Goal: Transaction & Acquisition: Purchase product/service

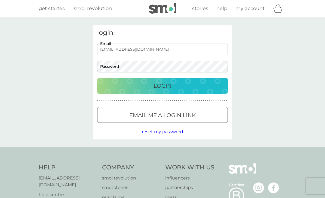
click at [162, 85] on button "Login" at bounding box center [162, 86] width 130 height 16
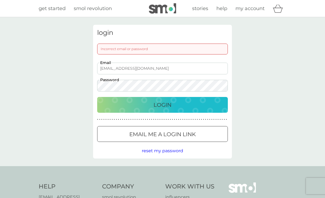
click at [158, 69] on input "[EMAIL_ADDRESS][DOMAIN_NAME]" at bounding box center [162, 69] width 130 height 12
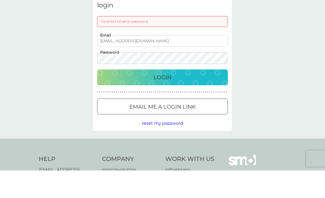
type input "[EMAIL_ADDRESS][DOMAIN_NAME]"
click at [160, 100] on p "Login" at bounding box center [162, 104] width 18 height 9
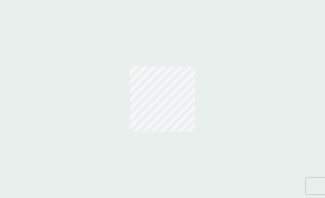
scroll to position [17, 0]
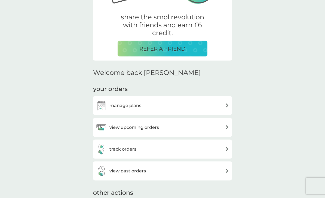
scroll to position [99, 0]
click at [120, 105] on h3 "manage plans" at bounding box center [125, 105] width 32 height 7
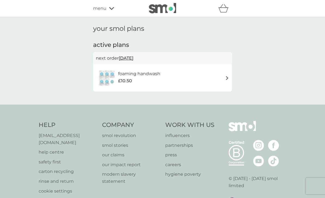
click at [106, 11] on span "menu" at bounding box center [99, 8] width 13 height 7
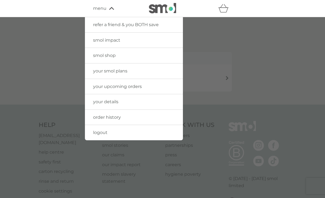
click at [101, 55] on span "smol shop" at bounding box center [104, 55] width 23 height 5
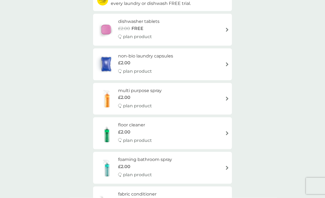
scroll to position [76, 0]
click at [125, 59] on span "£2.00" at bounding box center [124, 62] width 12 height 7
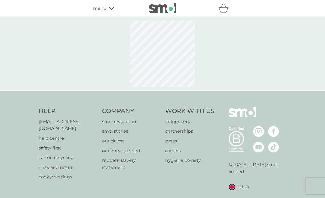
select select "42"
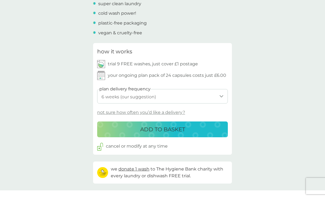
scroll to position [221, 0]
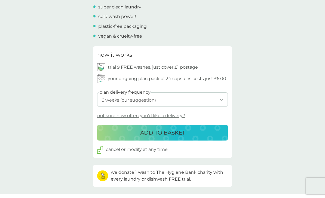
click at [125, 94] on select "1 week 2 weeks 3 weeks 4 weeks 5 weeks 6 weeks (our suggestion) 7 weeks 8 weeks…" at bounding box center [162, 99] width 130 height 14
click at [160, 128] on p "ADD TO BASKET" at bounding box center [162, 132] width 45 height 9
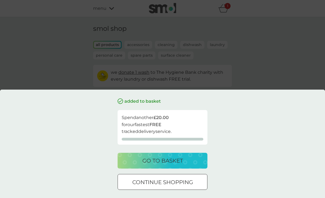
click at [156, 165] on p "go to basket" at bounding box center [162, 160] width 40 height 9
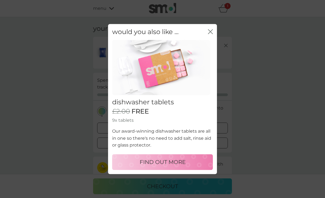
click at [210, 34] on icon "close" at bounding box center [210, 31] width 5 height 5
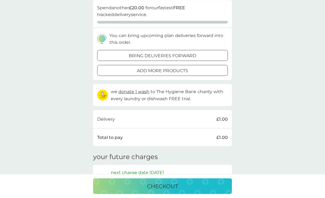
scroll to position [73, 0]
click at [158, 190] on p "checkout" at bounding box center [162, 186] width 31 height 9
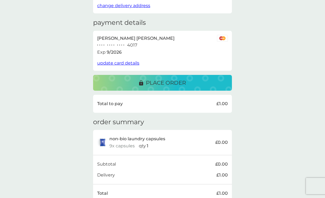
scroll to position [69, 0]
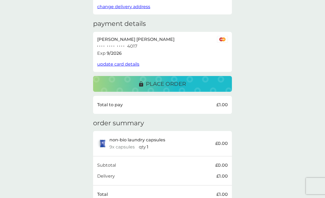
click at [160, 77] on button "place order" at bounding box center [162, 84] width 139 height 16
